Goal: Transaction & Acquisition: Purchase product/service

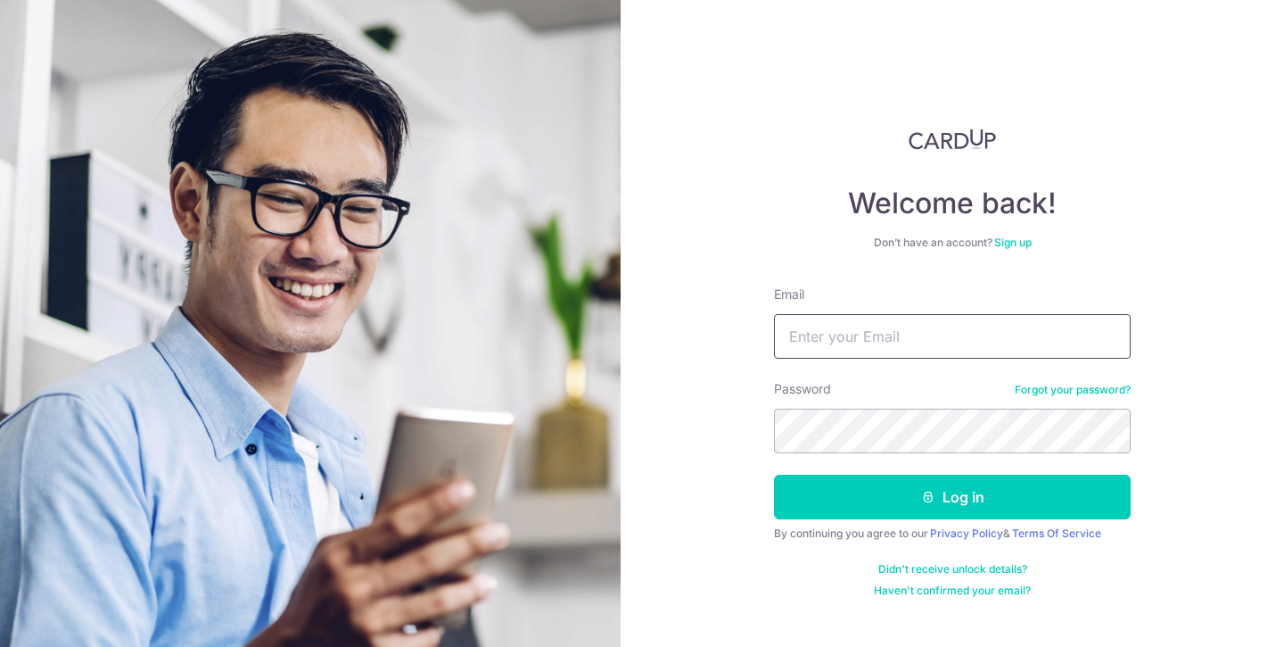
type input "[EMAIL_ADDRESS][DOMAIN_NAME]"
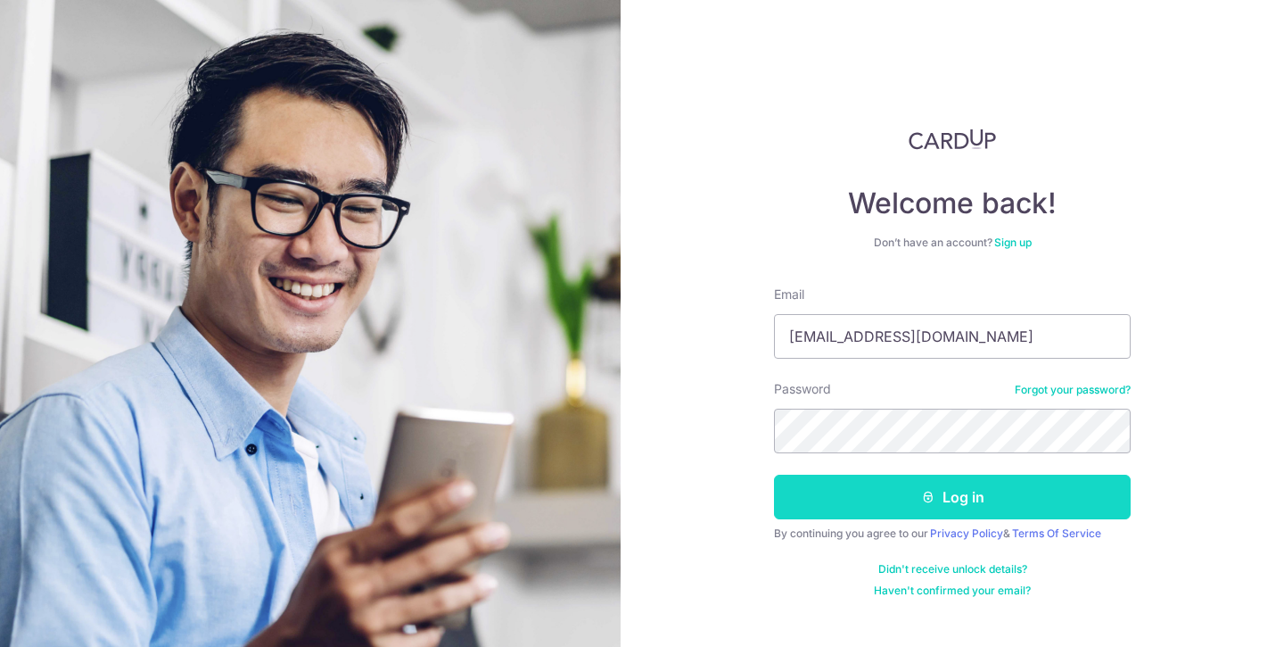
click at [893, 488] on button "Log in" at bounding box center [952, 496] width 357 height 45
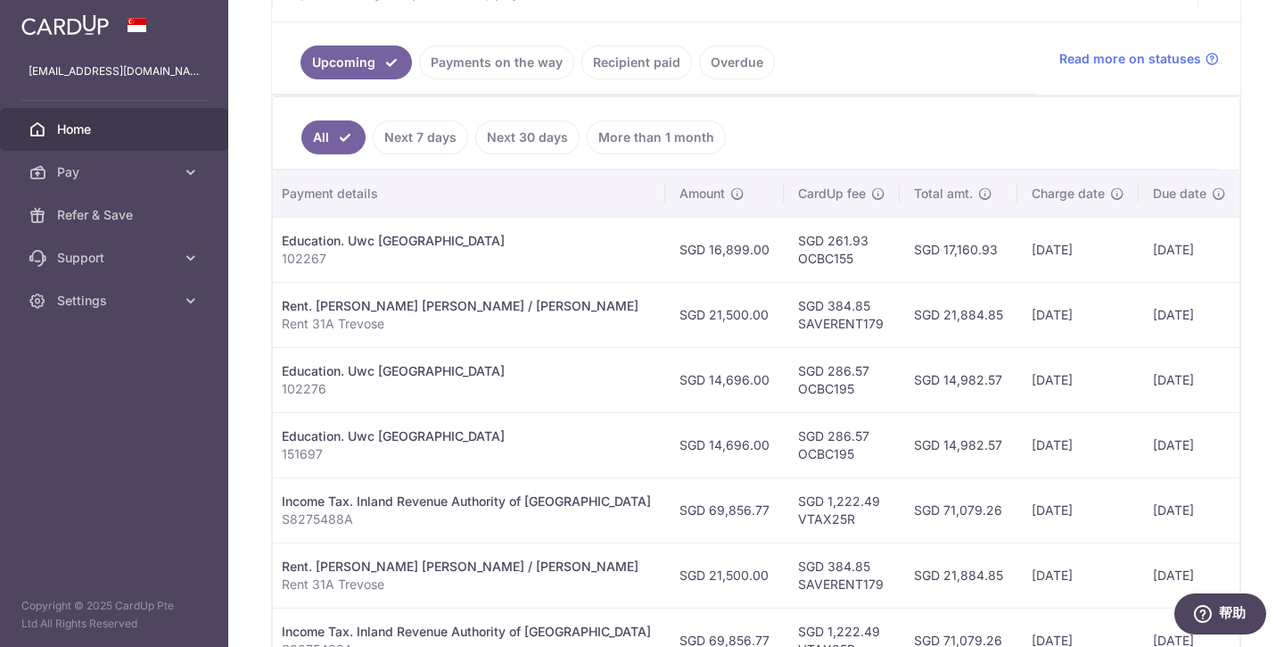
scroll to position [0, 374]
click at [662, 317] on td "SGD 21,500.00" at bounding box center [721, 314] width 119 height 65
click at [662, 260] on td "SGD 16,899.00" at bounding box center [721, 249] width 119 height 65
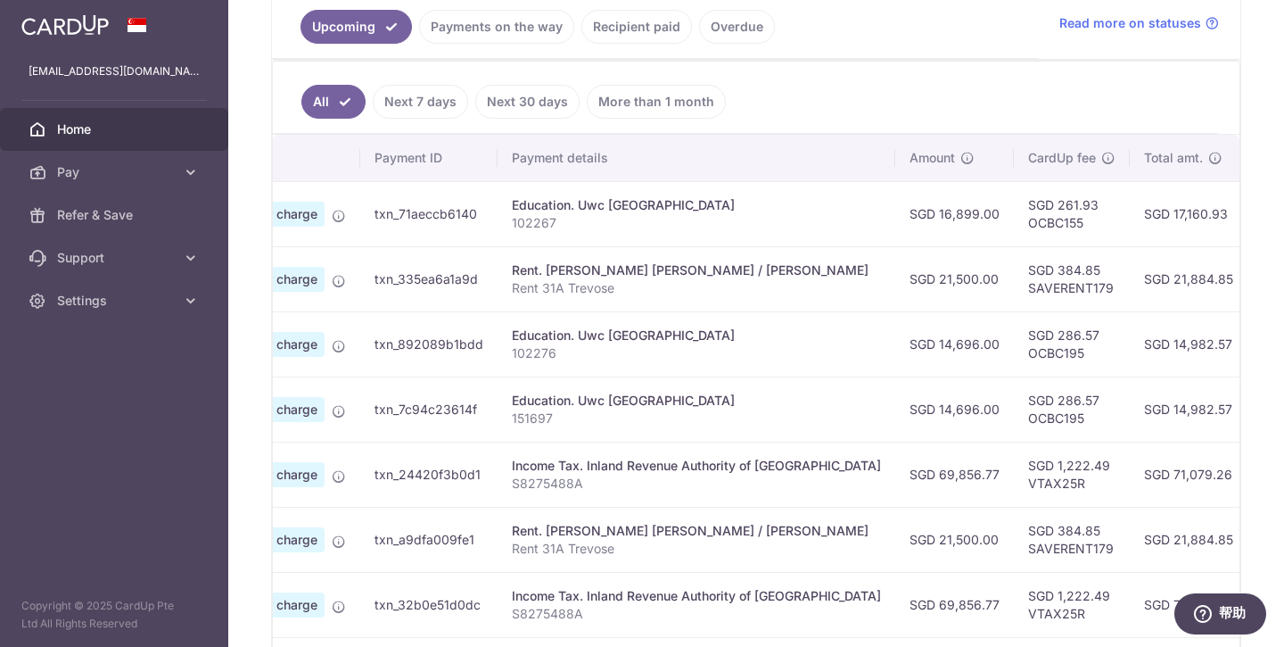
scroll to position [0, 0]
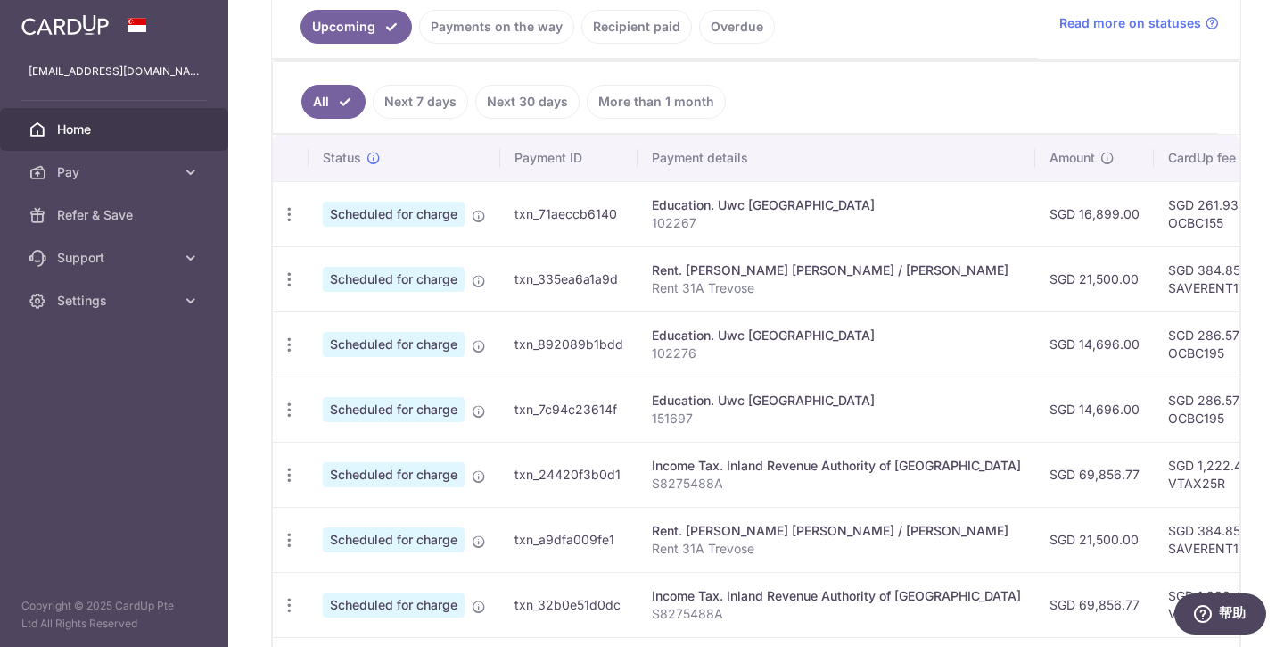
click at [488, 29] on link "Payments on the way" at bounding box center [496, 27] width 155 height 34
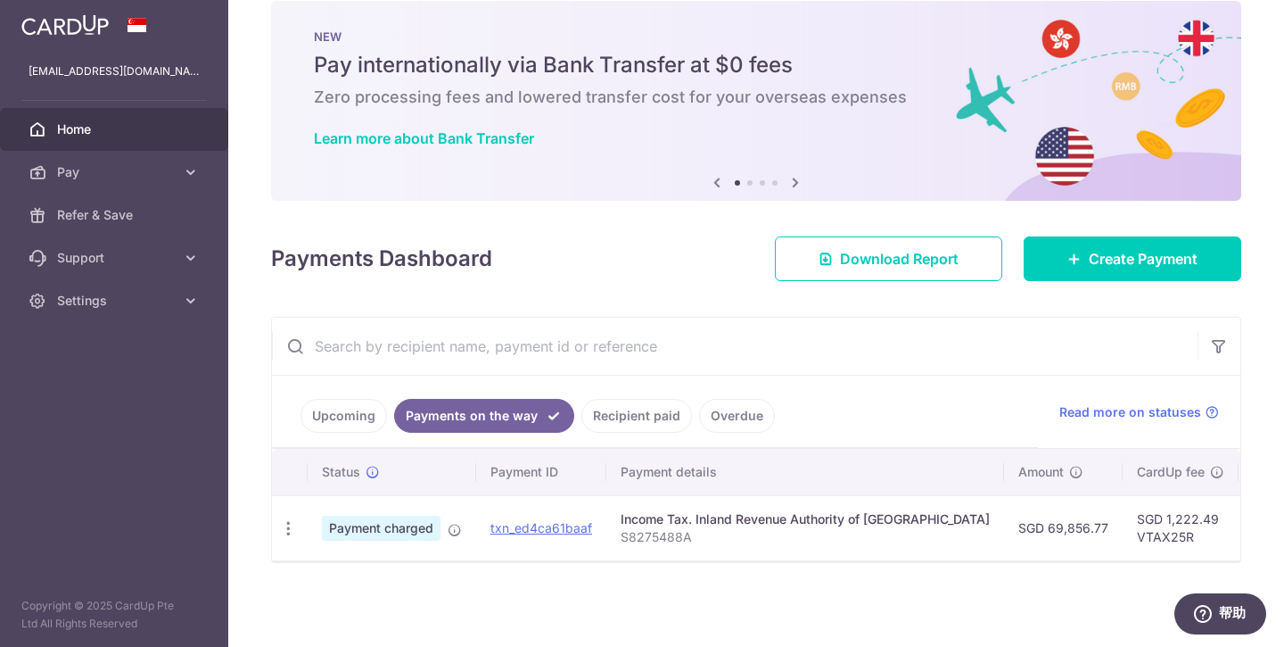
scroll to position [28, 0]
click at [647, 417] on link "Recipient paid" at bounding box center [636, 416] width 111 height 34
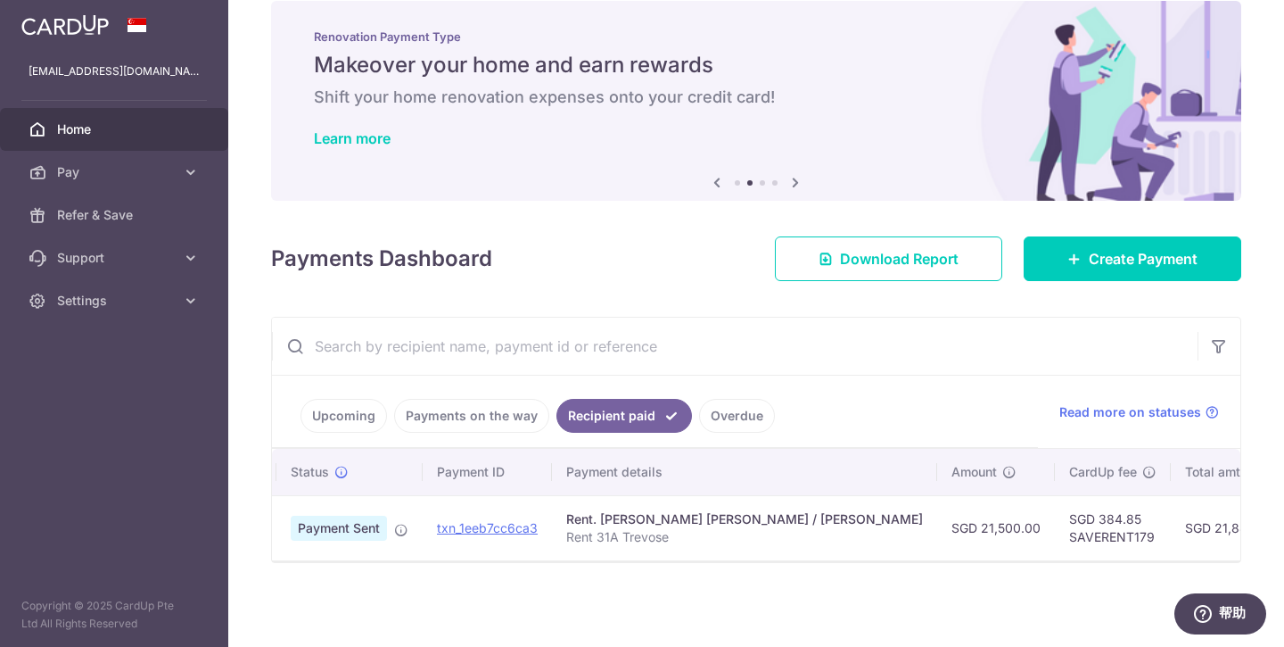
scroll to position [0, 0]
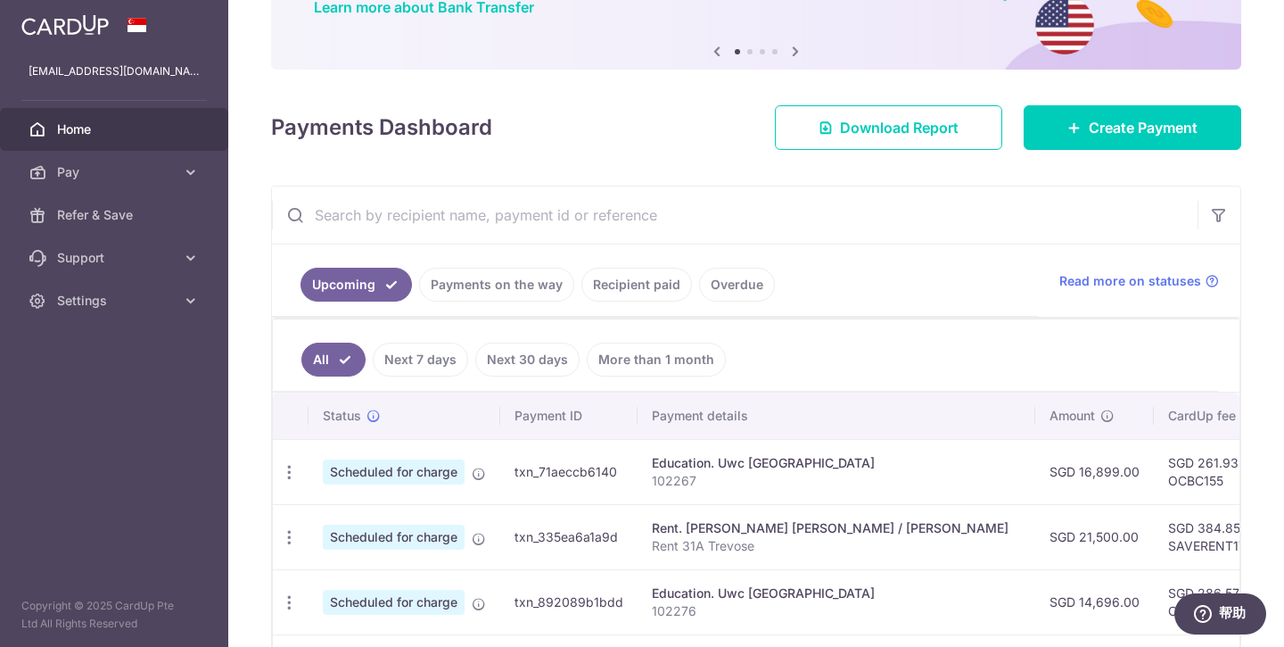
scroll to position [181, 0]
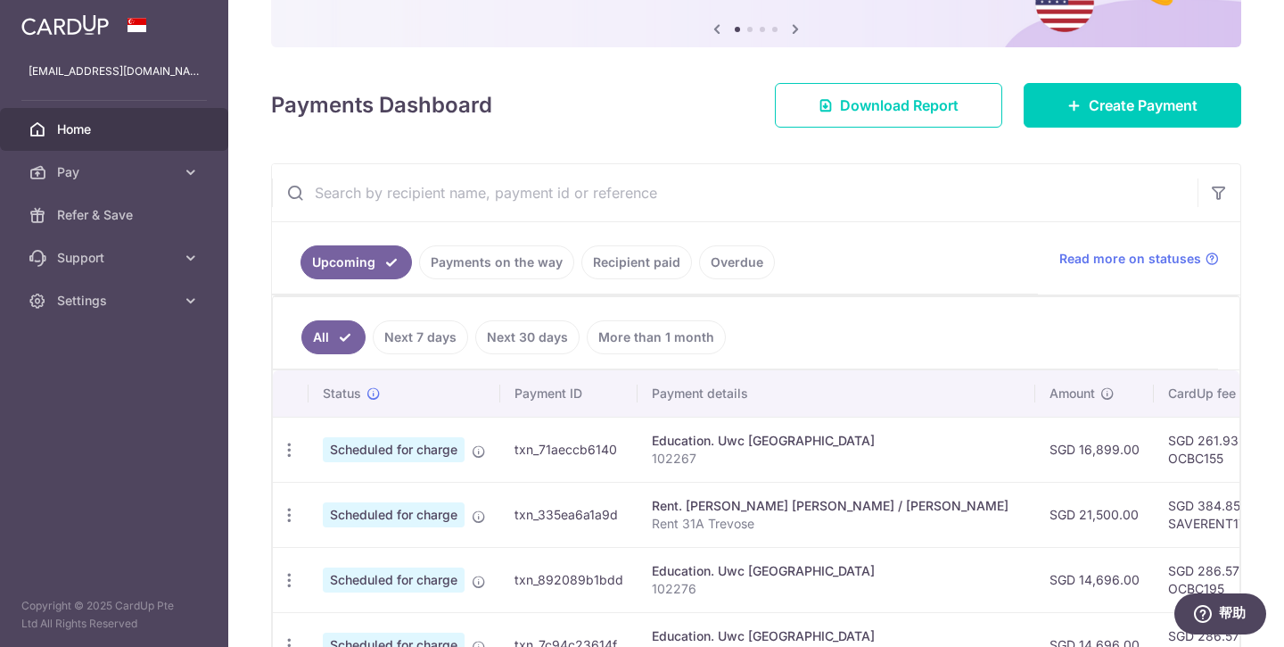
click at [487, 268] on link "Payments on the way" at bounding box center [496, 262] width 155 height 34
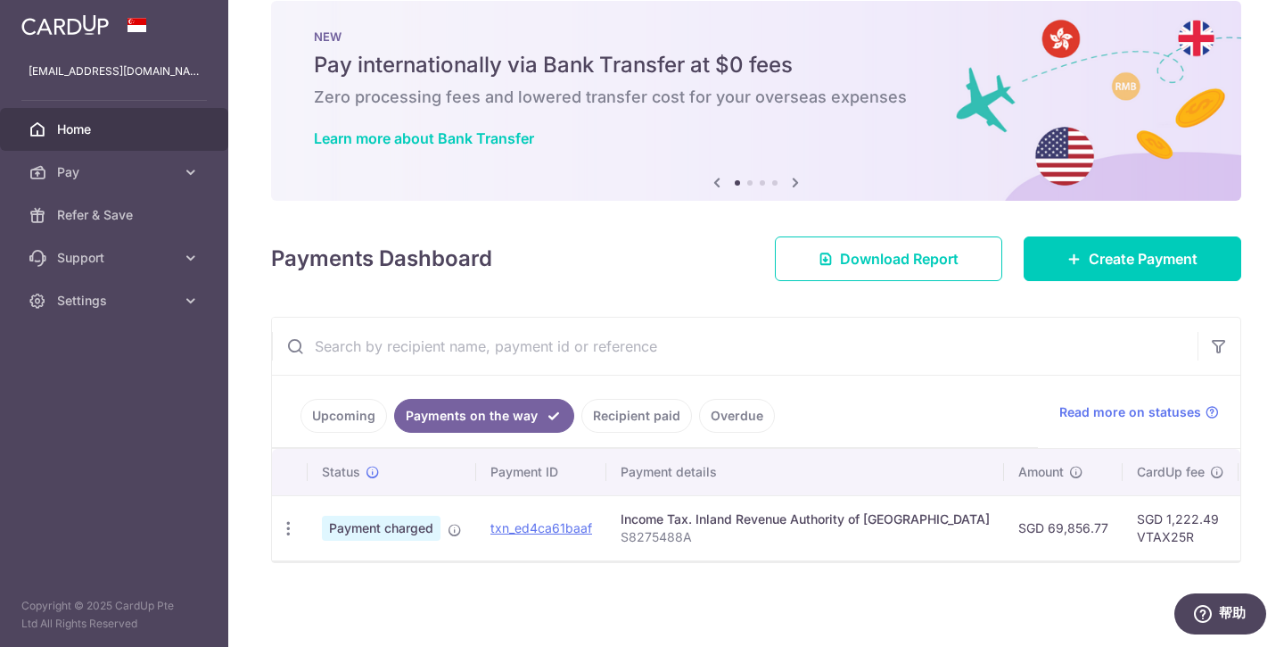
click at [738, 414] on link "Overdue" at bounding box center [737, 416] width 76 height 34
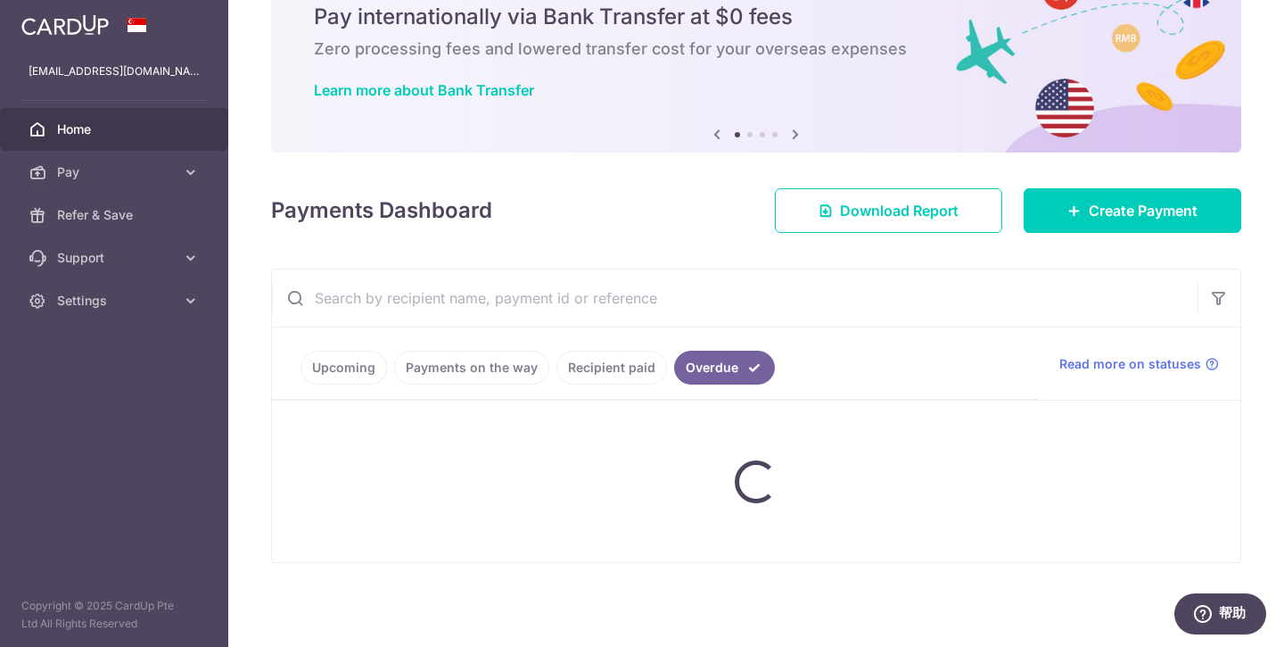
scroll to position [149, 0]
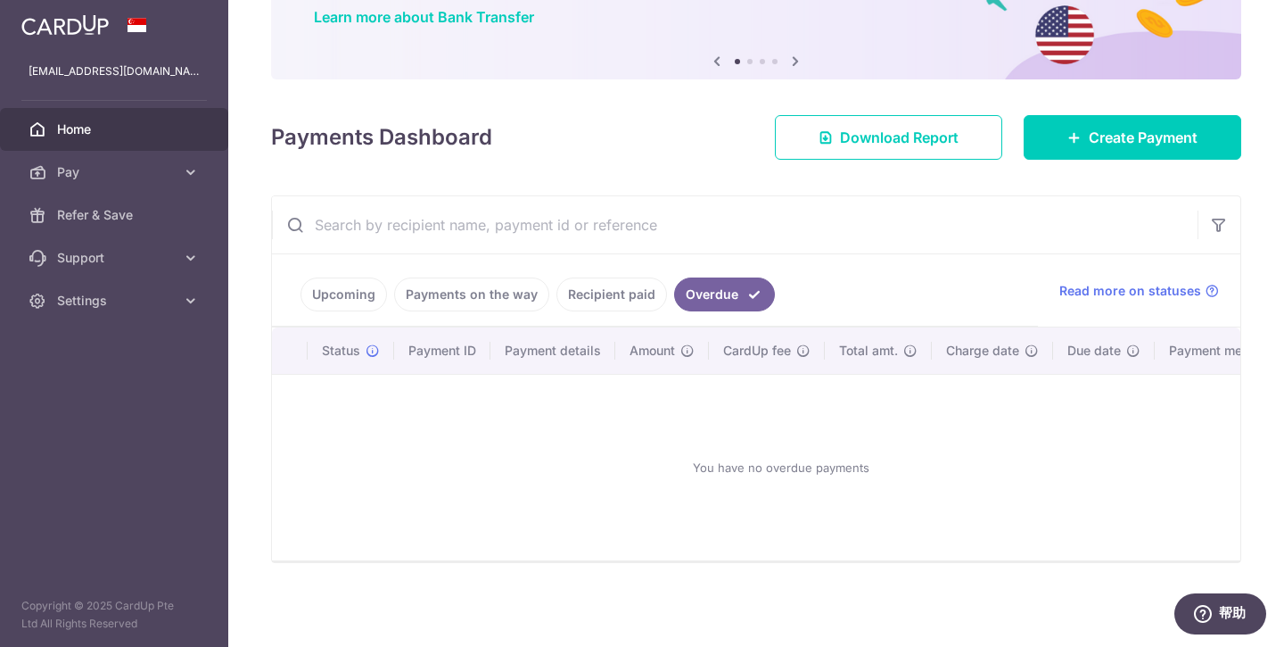
click at [344, 299] on link "Upcoming" at bounding box center [344, 294] width 87 height 34
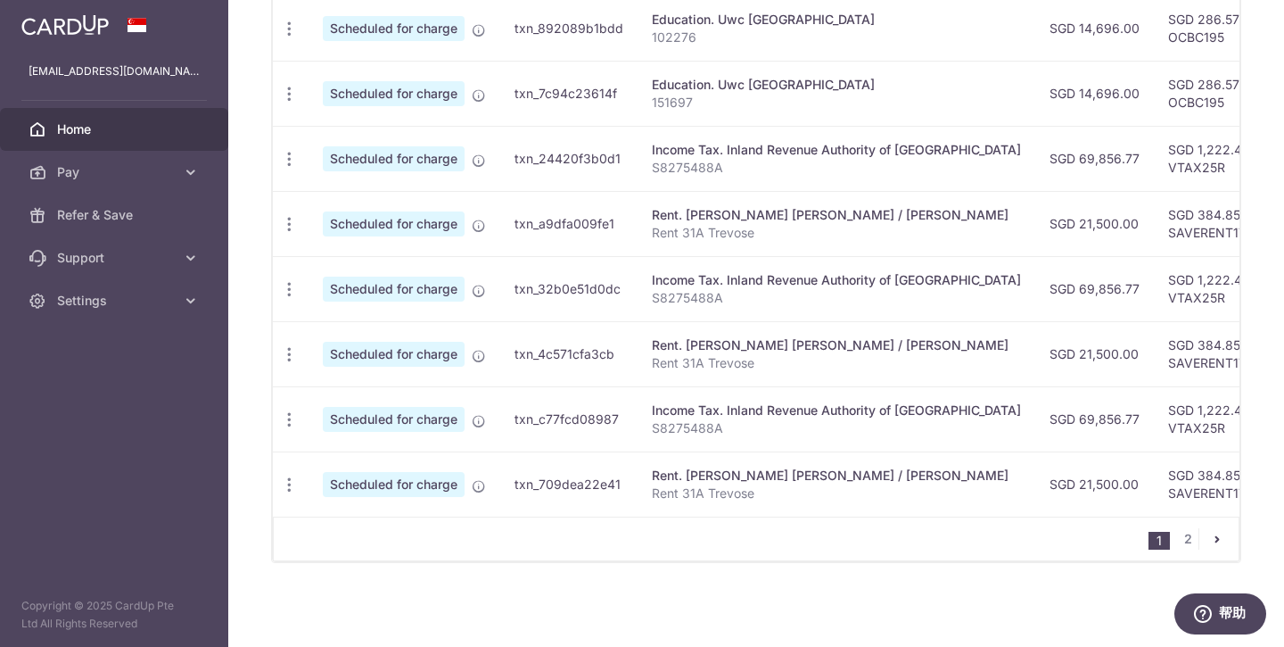
scroll to position [0, 31]
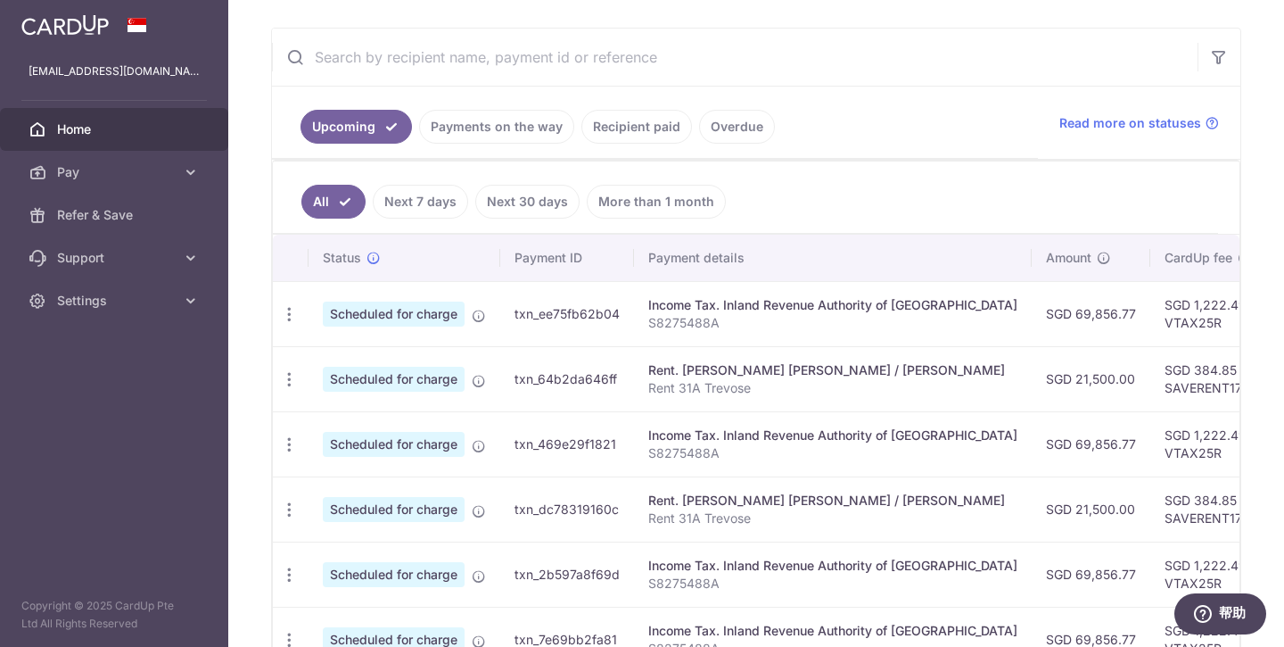
scroll to position [472, 0]
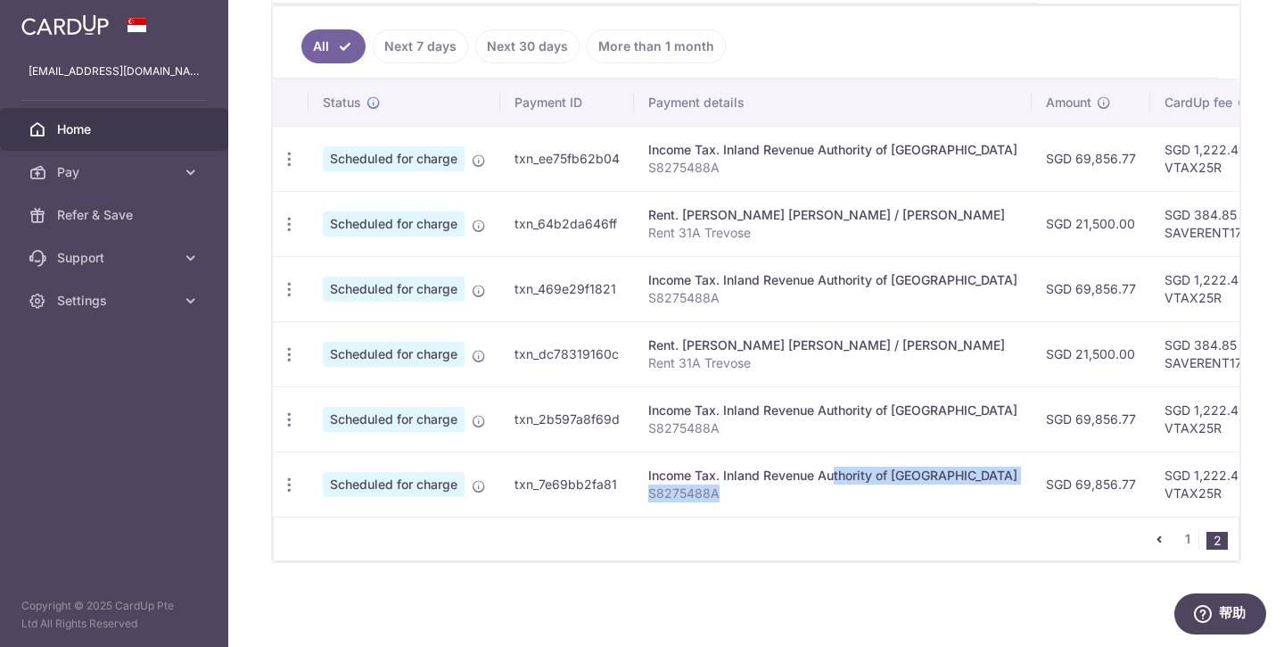
drag, startPoint x: 818, startPoint y: 484, endPoint x: 781, endPoint y: 476, distance: 37.4
click at [774, 482] on td "Income Tax. Inland Revenue Authority of Singapore S8275488A" at bounding box center [833, 483] width 398 height 65
click at [809, 470] on div "Income Tax. Inland Revenue Authority of [GEOGRAPHIC_DATA]" at bounding box center [832, 475] width 369 height 18
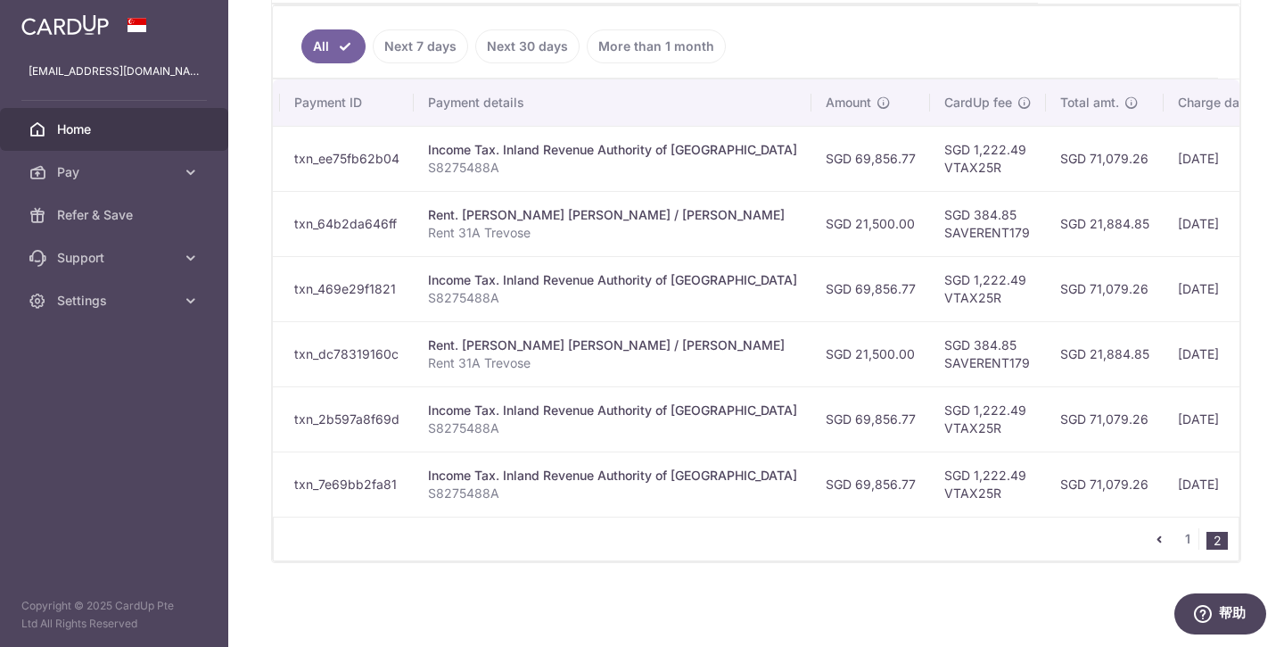
scroll to position [0, 429]
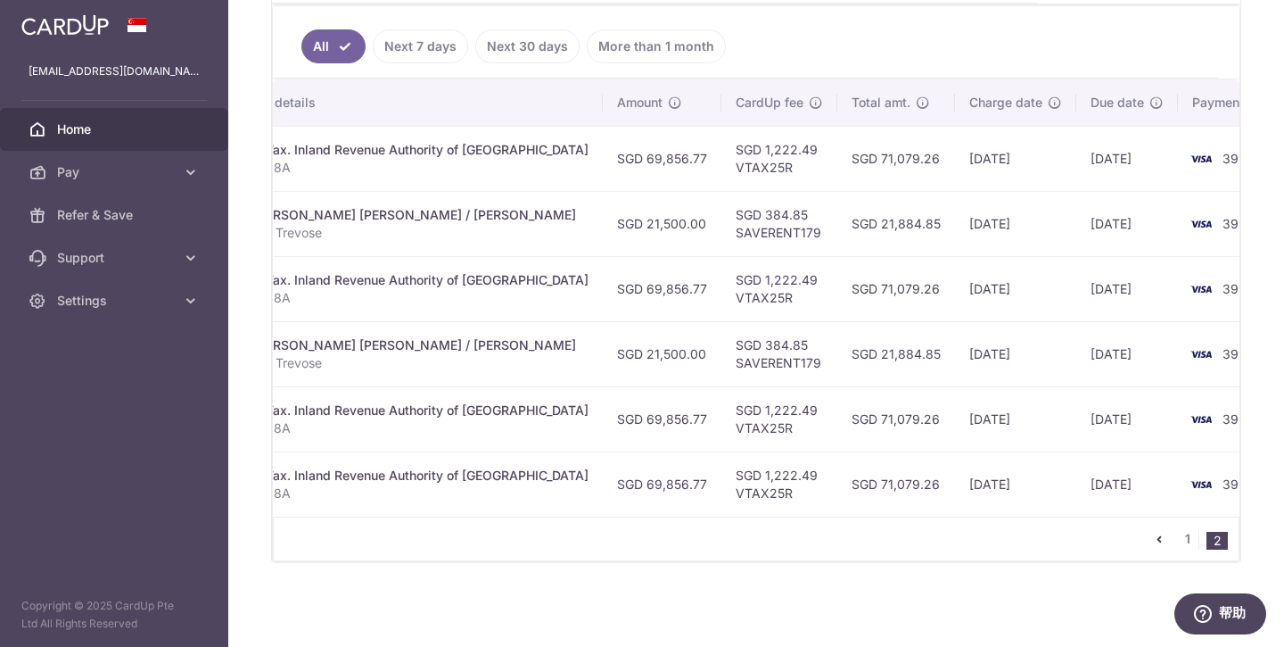
drag, startPoint x: 994, startPoint y: 221, endPoint x: 1018, endPoint y: 237, distance: 28.9
click at [1018, 237] on tr "Update payment Cancel payment Scheduled for charge txn_64b2da646ff Rent. Stephe…" at bounding box center [579, 223] width 1470 height 65
click at [955, 229] on td "10/12/2025" at bounding box center [1015, 223] width 121 height 65
drag, startPoint x: 963, startPoint y: 228, endPoint x: 534, endPoint y: 231, distance: 429.0
click at [534, 231] on tr "Update payment Cancel payment Scheduled for charge txn_64b2da646ff Rent. Stephe…" at bounding box center [579, 223] width 1470 height 65
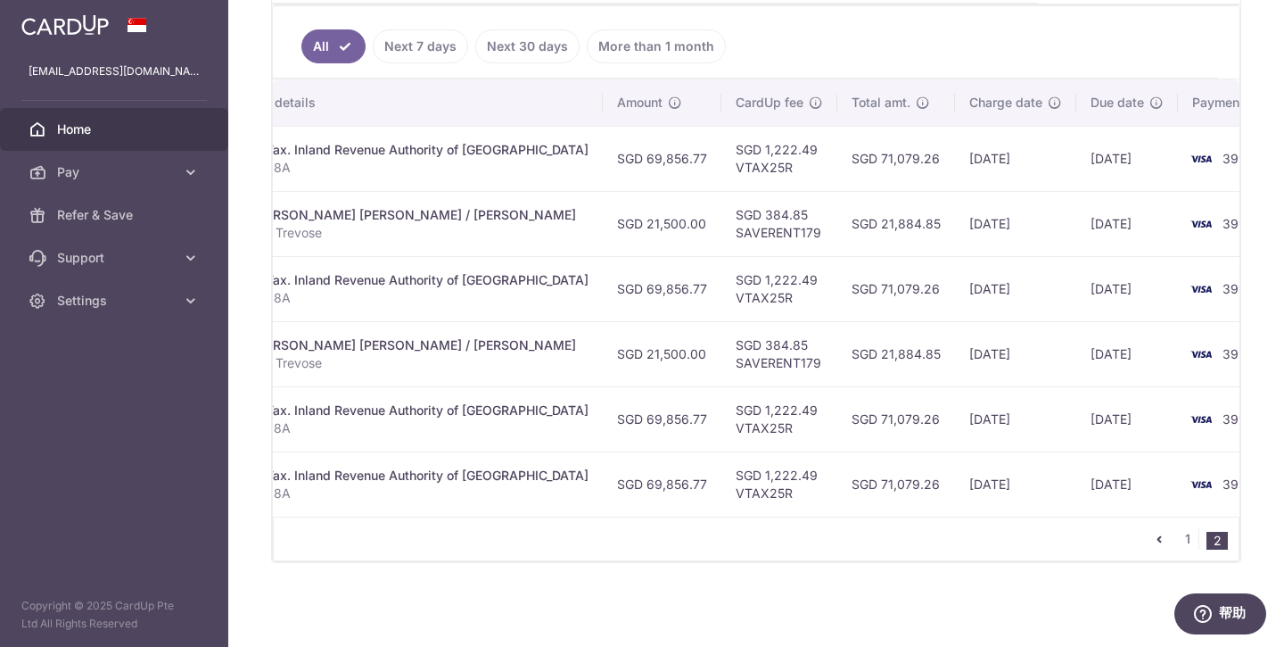
click at [424, 223] on div "Rent. Stephen Lam Sai Ming / Han Tock Phong" at bounding box center [403, 215] width 369 height 18
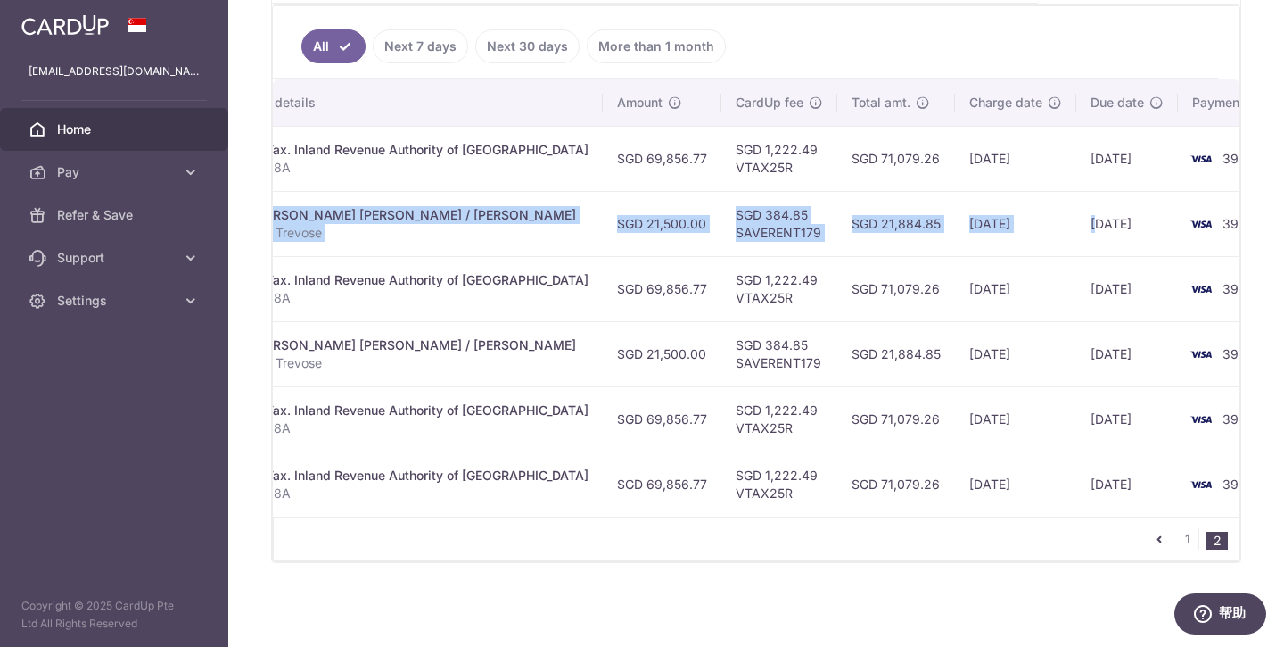
scroll to position [0, 0]
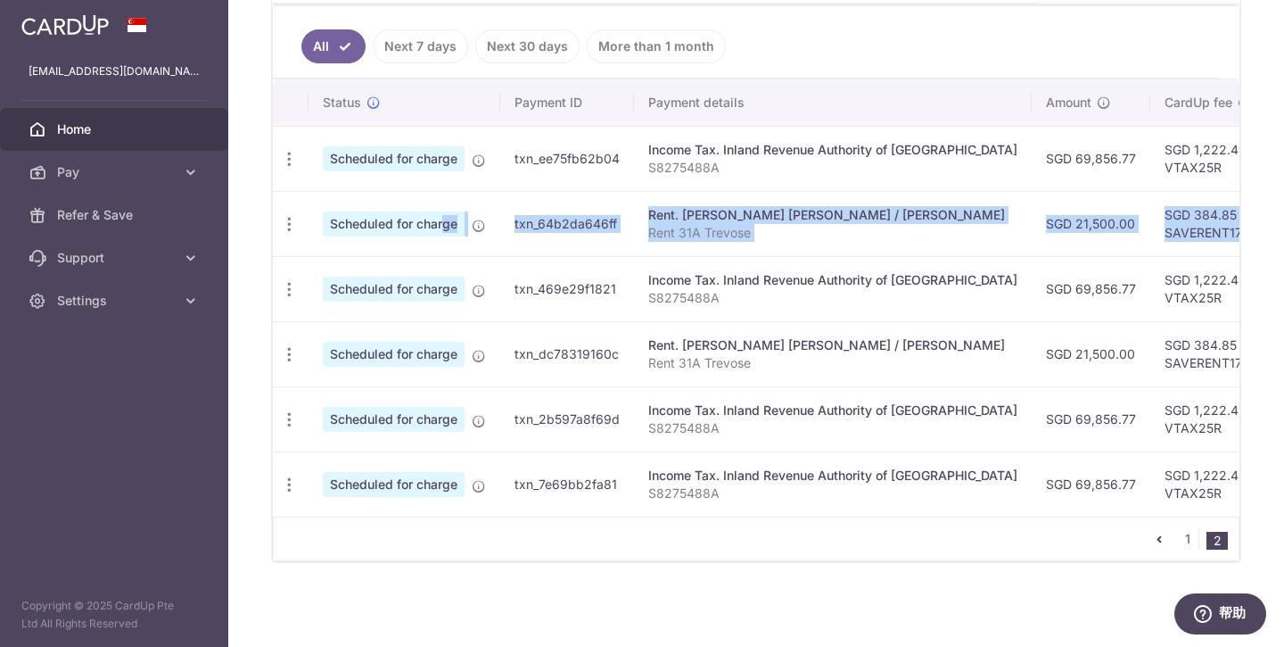
drag, startPoint x: 1031, startPoint y: 223, endPoint x: 403, endPoint y: 228, distance: 627.8
click at [403, 228] on tr "Update payment Cancel payment Scheduled for charge txn_64b2da646ff Rent. Stephe…" at bounding box center [1008, 223] width 1470 height 65
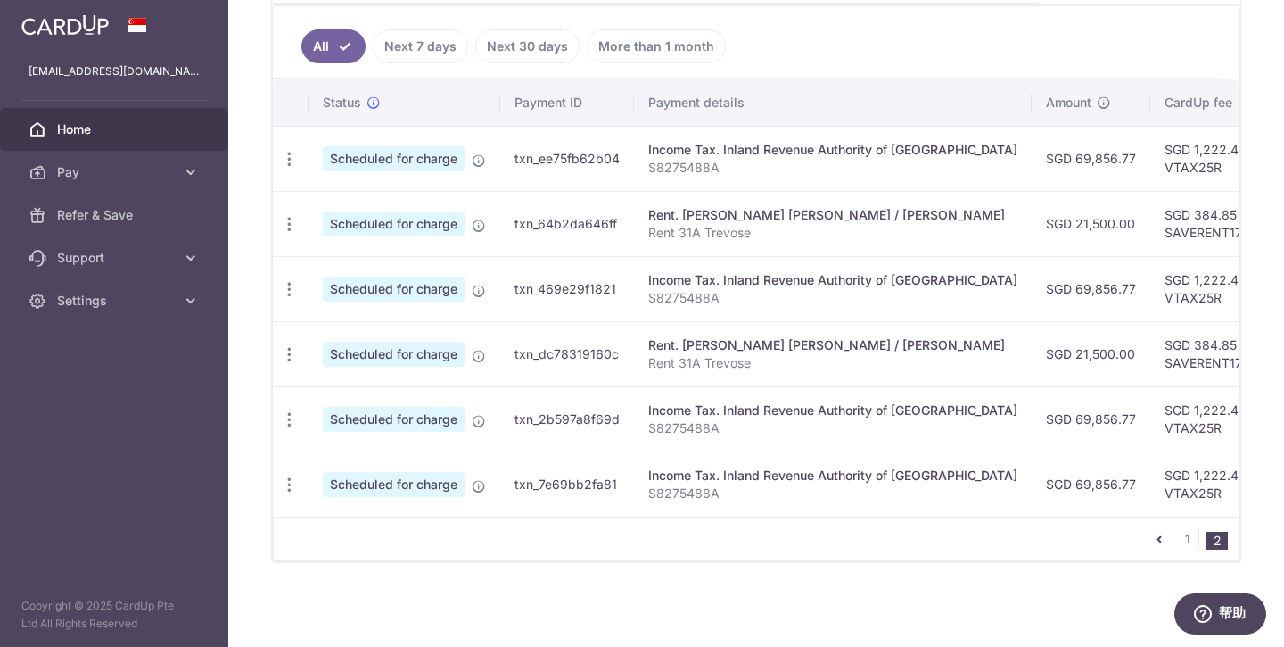
click at [712, 210] on div "Rent. Stephen Lam Sai Ming / Han Tock Phong" at bounding box center [832, 215] width 369 height 18
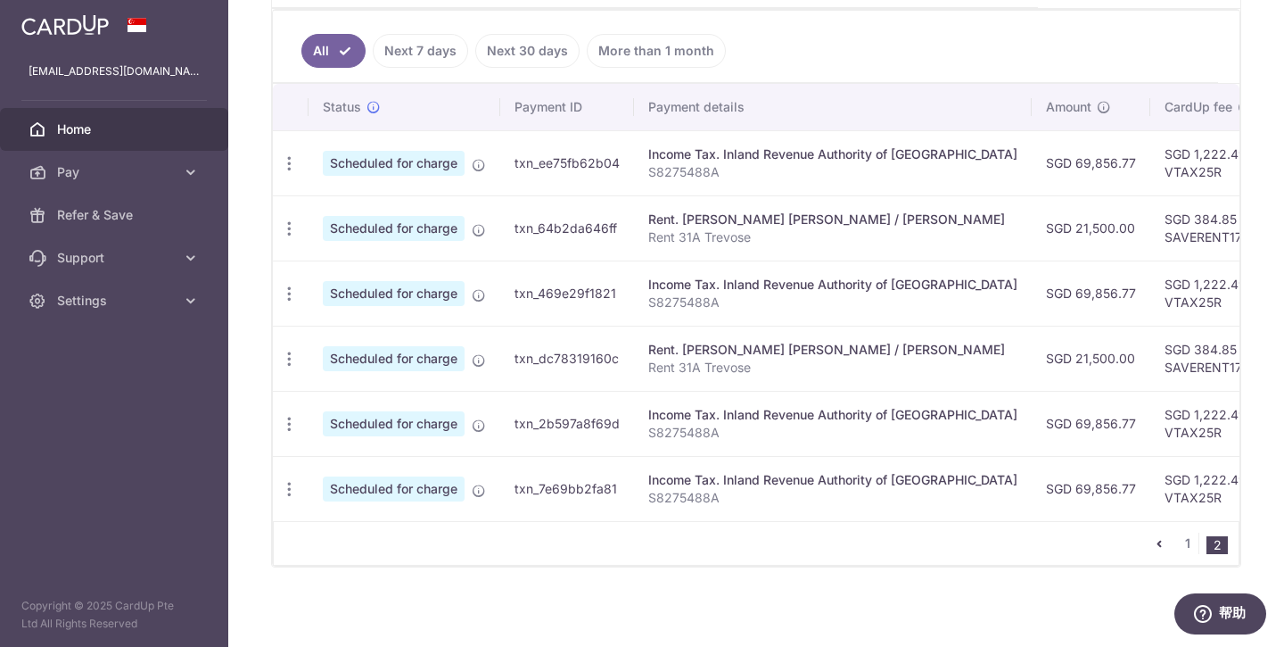
click at [783, 220] on div "Rent. Stephen Lam Sai Ming / Han Tock Phong" at bounding box center [832, 219] width 369 height 18
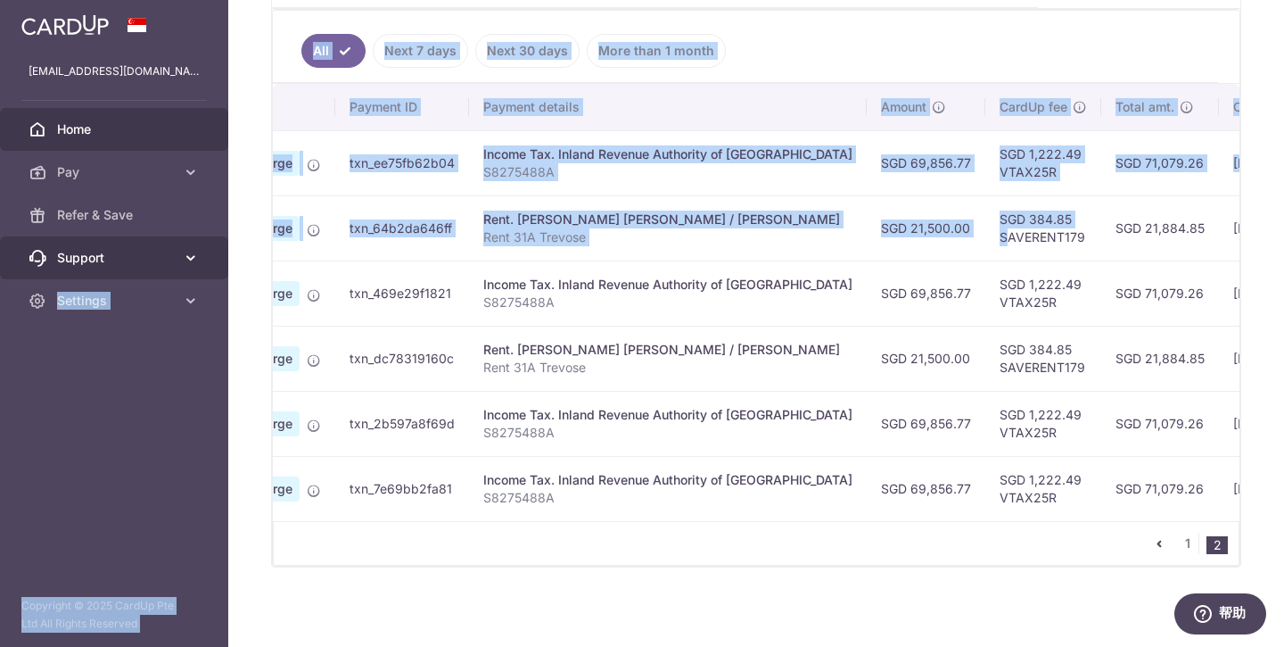
scroll to position [0, 0]
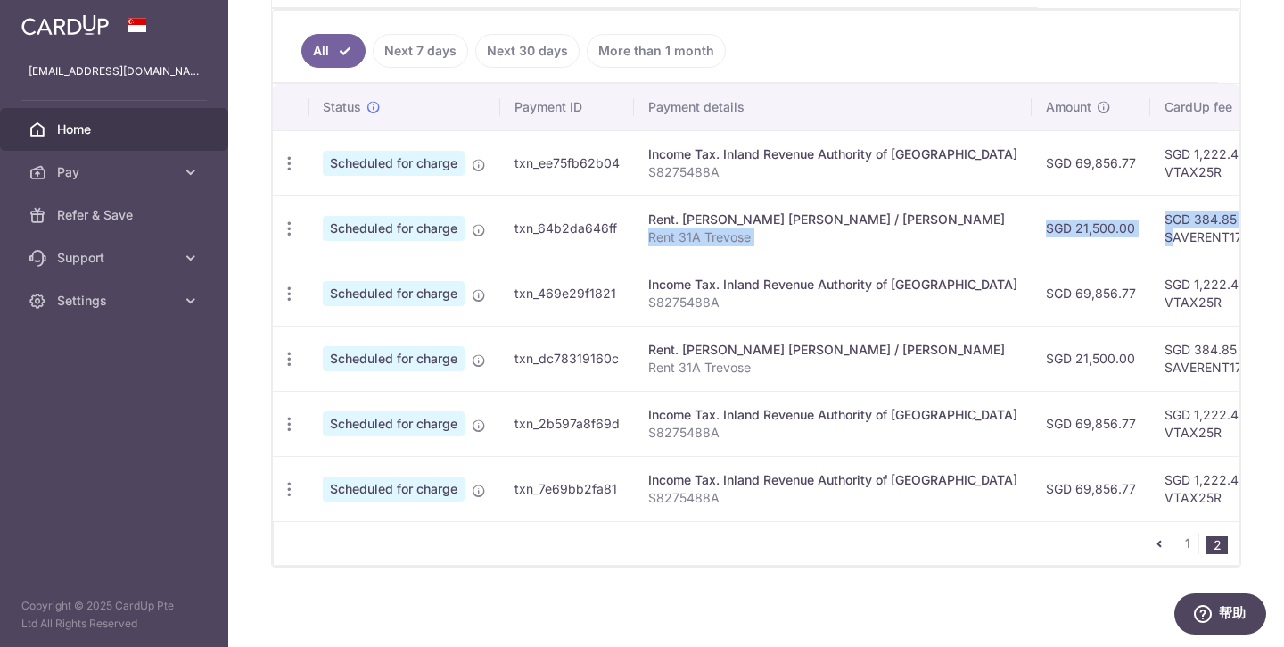
drag, startPoint x: 1108, startPoint y: 233, endPoint x: 767, endPoint y: 236, distance: 340.7
click at [767, 236] on tr "Update payment Cancel payment Scheduled for charge txn_64b2da646ff Rent. Stephe…" at bounding box center [1008, 227] width 1470 height 65
click at [767, 236] on p "Rent 31A Trevose" at bounding box center [832, 237] width 369 height 18
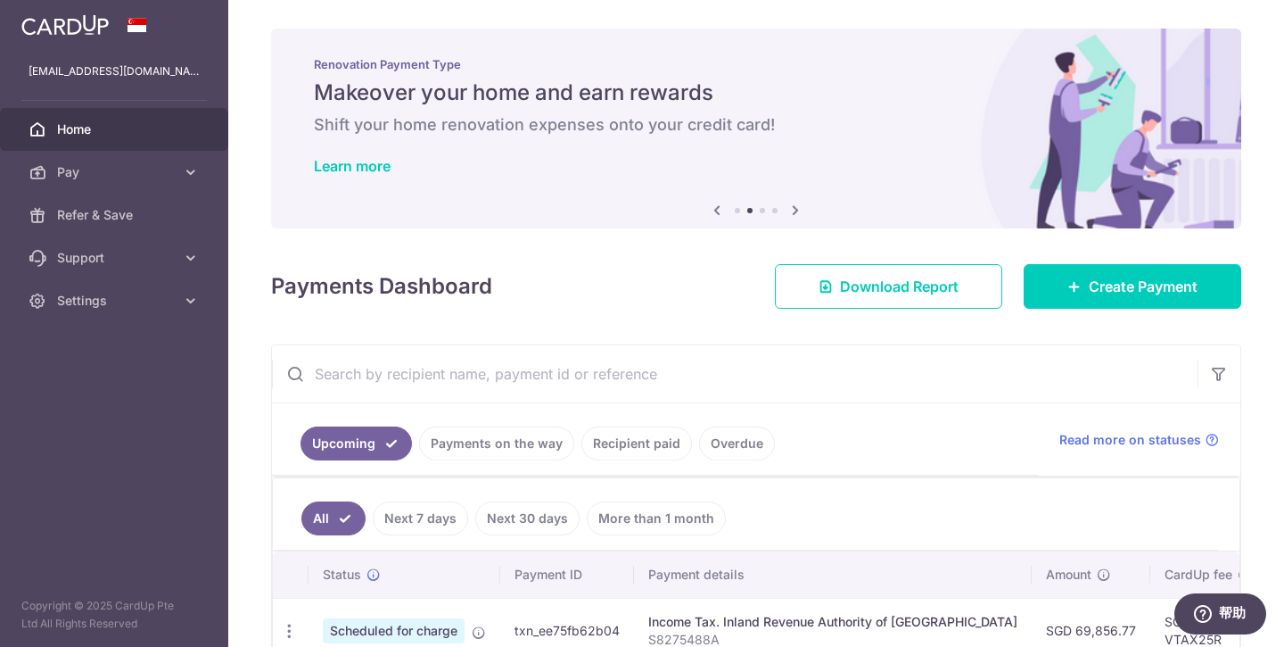
click at [75, 128] on span "Home" at bounding box center [116, 129] width 118 height 18
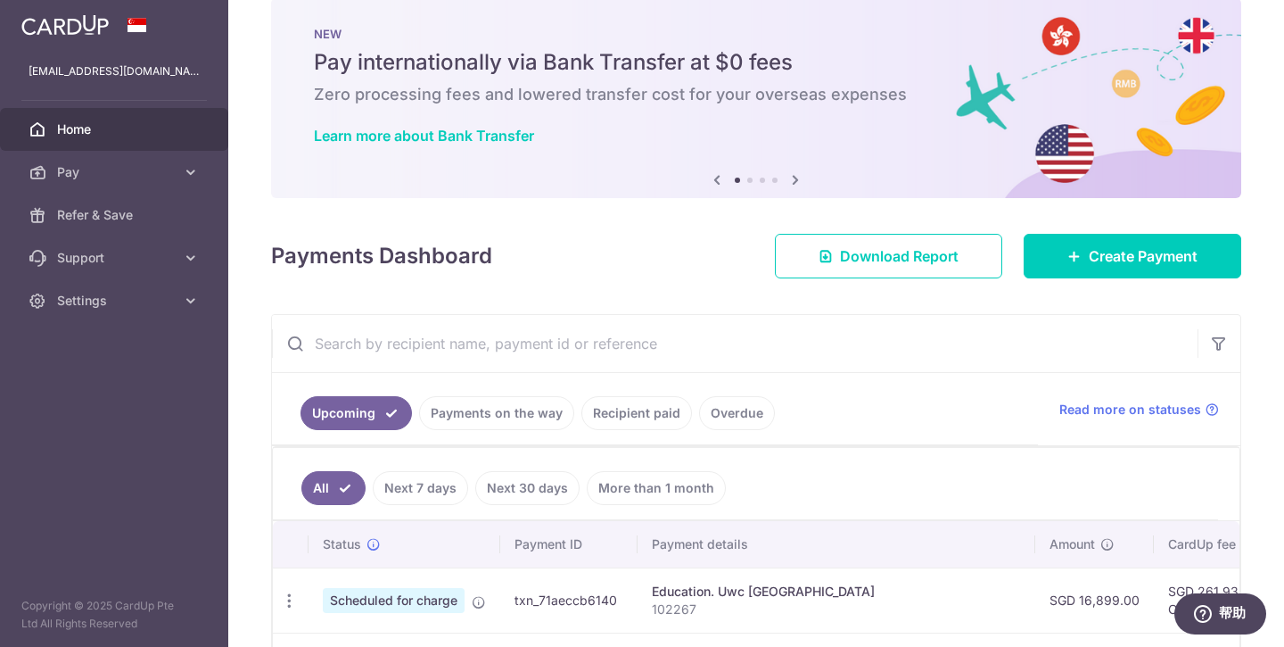
scroll to position [29, 0]
click at [1124, 250] on span "Create Payment" at bounding box center [1143, 256] width 109 height 21
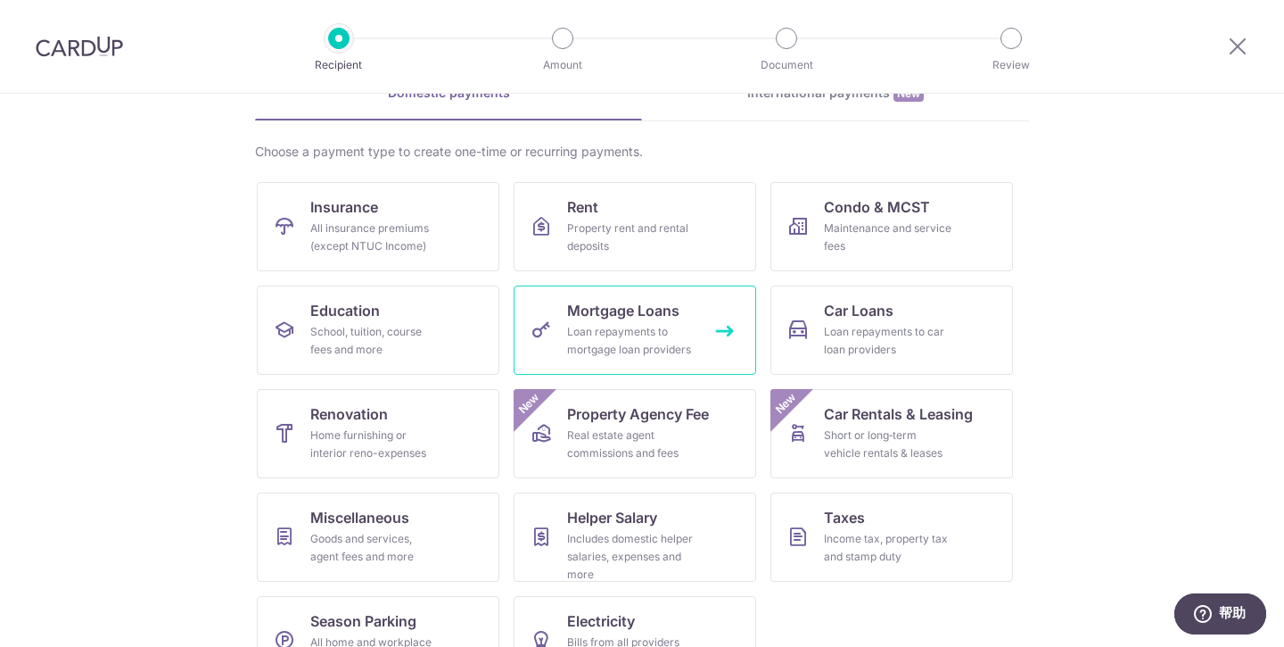
scroll to position [152, 0]
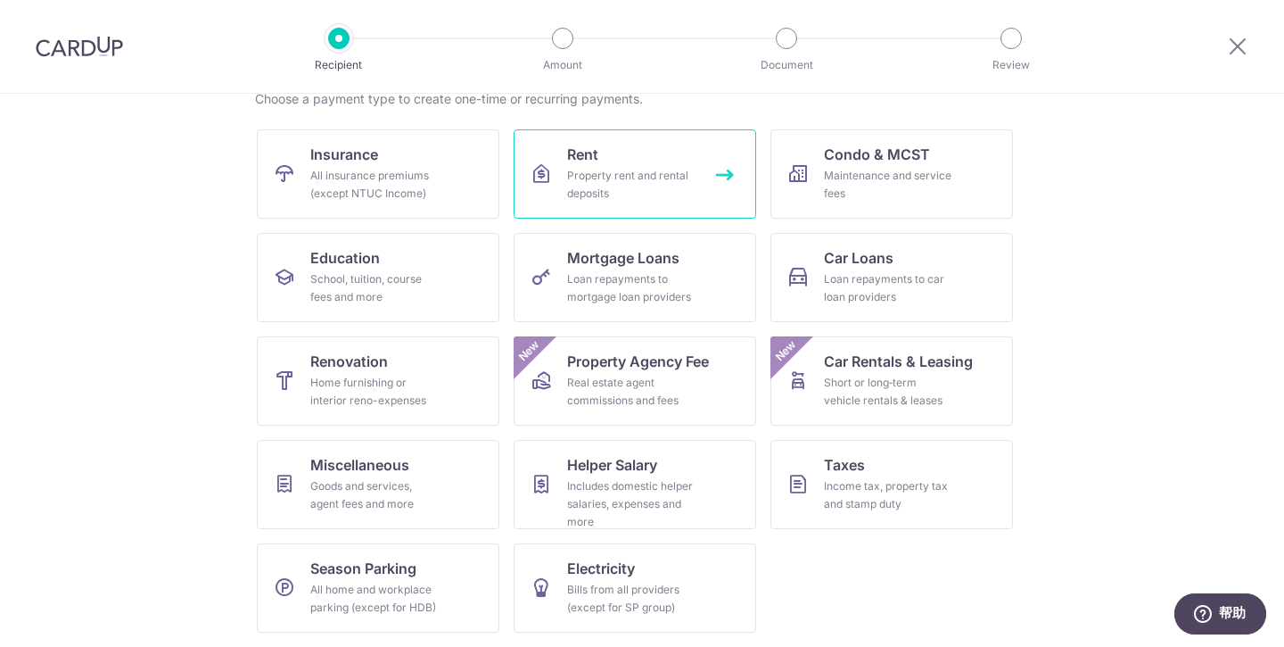
click at [626, 172] on div "Property rent and rental deposits" at bounding box center [631, 185] width 128 height 36
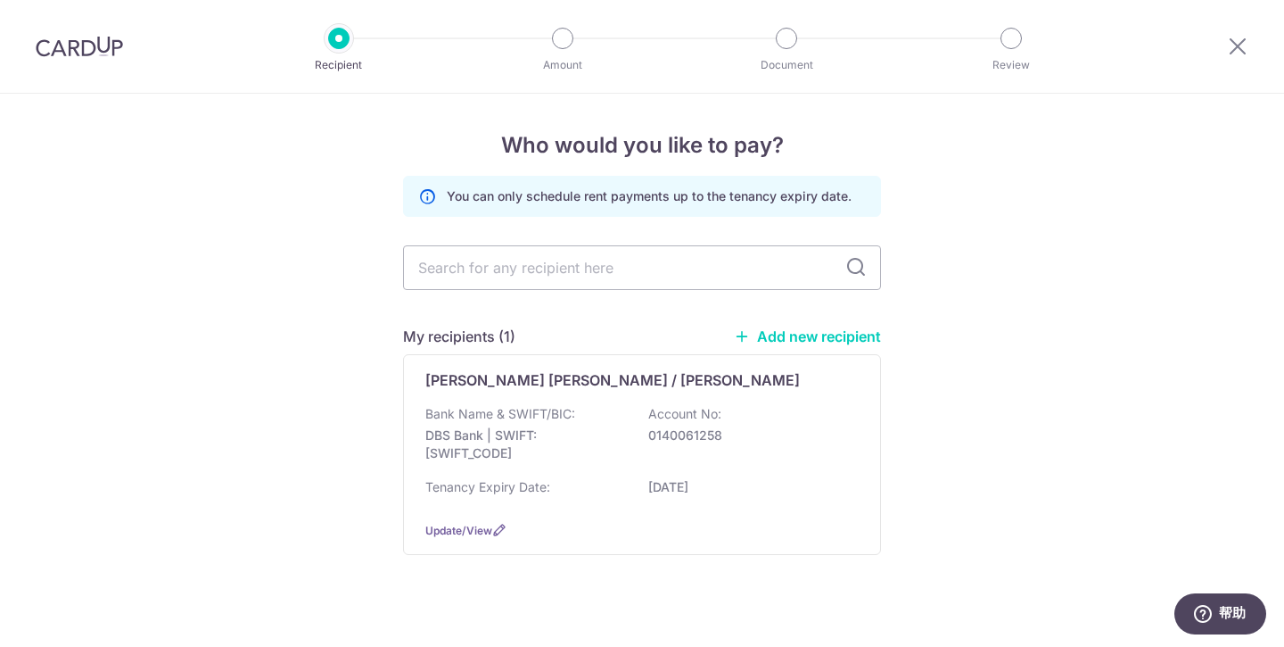
click at [819, 199] on p "You can only schedule rent payments up to the tenancy expiry date." at bounding box center [649, 196] width 405 height 18
click at [509, 275] on input "text" at bounding box center [642, 267] width 478 height 45
click at [961, 429] on div "Who would you like to pay? You can only schedule rent payments up to the tenanc…" at bounding box center [642, 380] width 1284 height 573
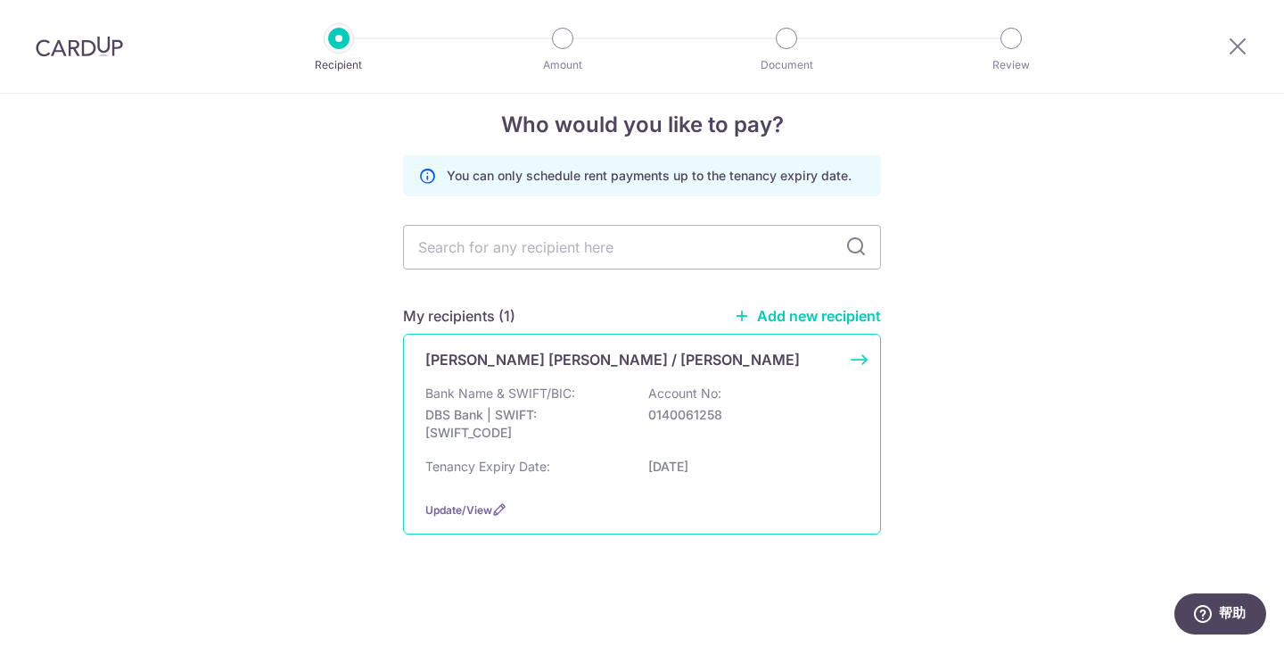
click at [550, 417] on p "DBS Bank | SWIFT: [SWIFT_CODE]" at bounding box center [525, 424] width 200 height 36
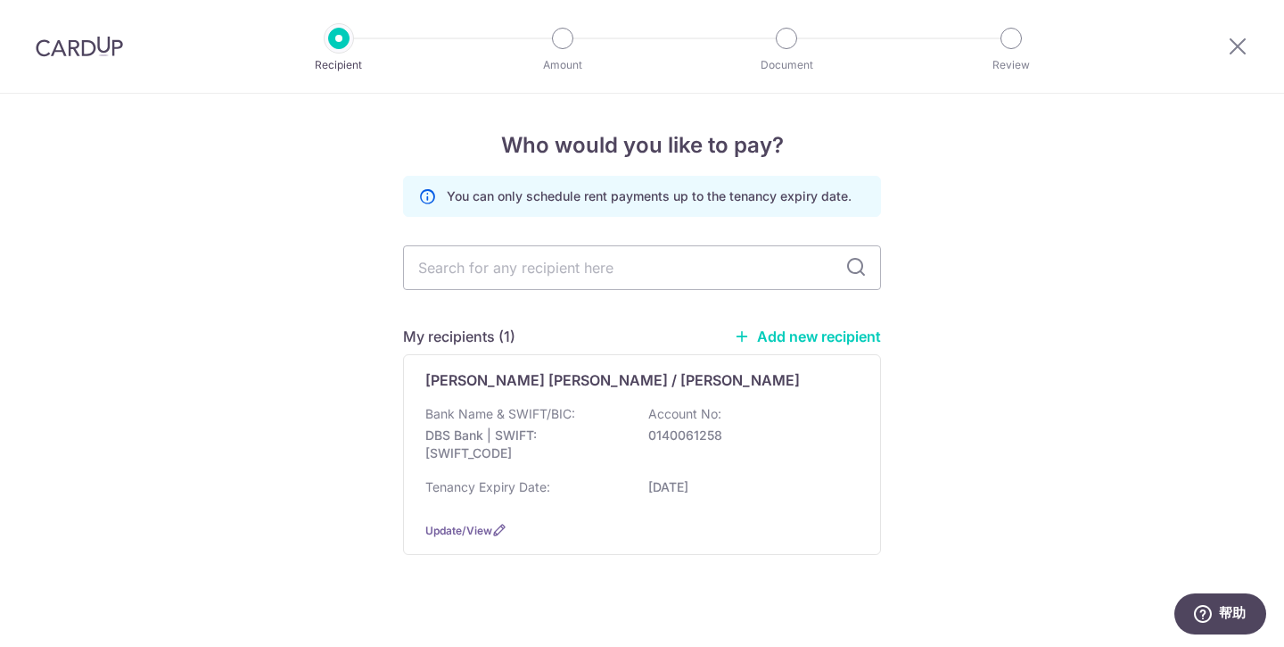
click at [91, 43] on img at bounding box center [79, 46] width 87 height 21
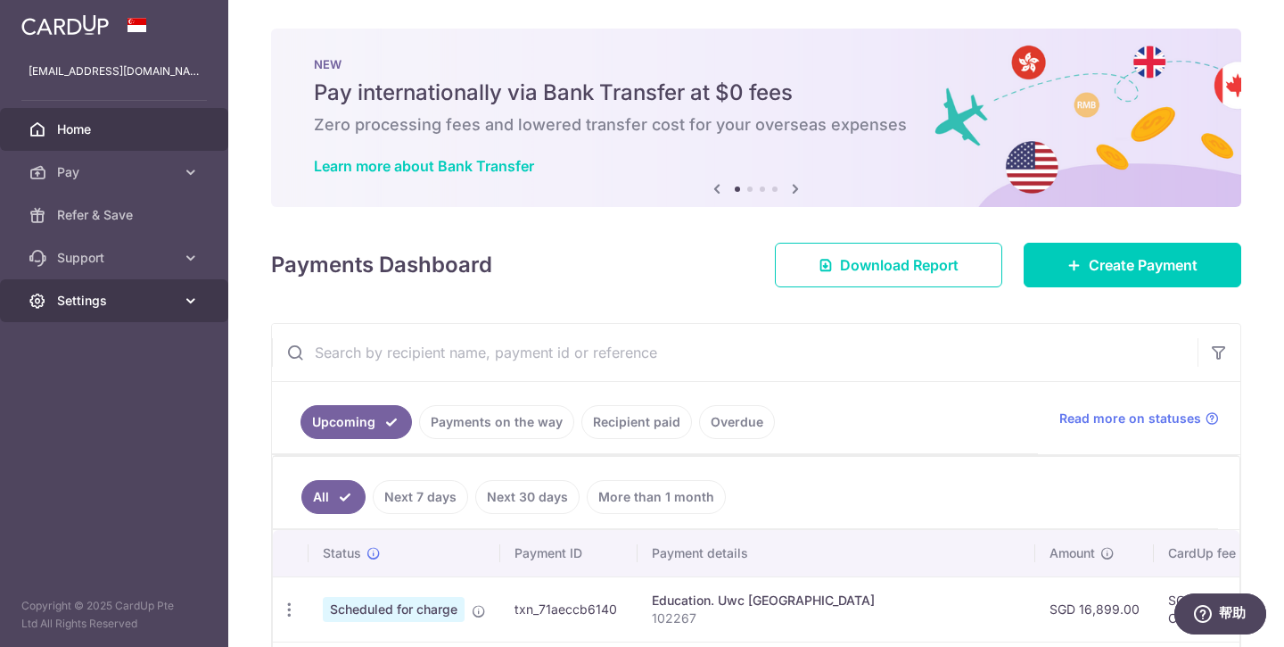
click at [187, 302] on icon at bounding box center [191, 301] width 18 height 18
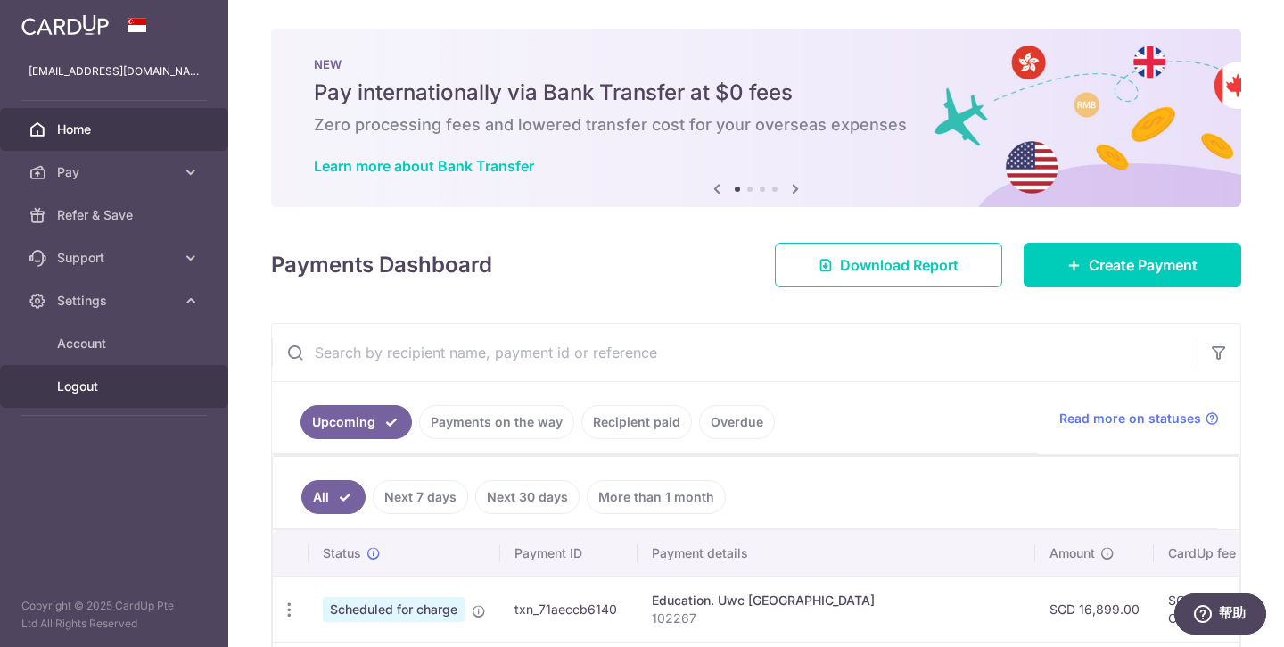
click at [66, 386] on span "Logout" at bounding box center [116, 386] width 118 height 18
